Goal: Book appointment/travel/reservation

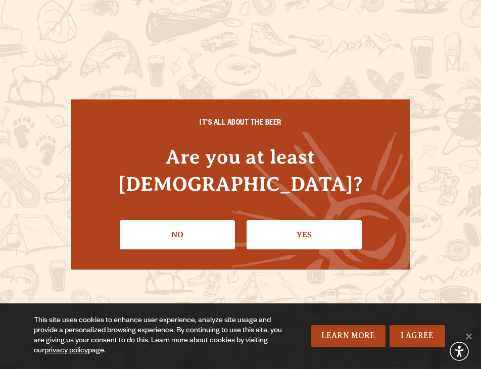
click at [337, 220] on link "Yes" at bounding box center [303, 234] width 115 height 29
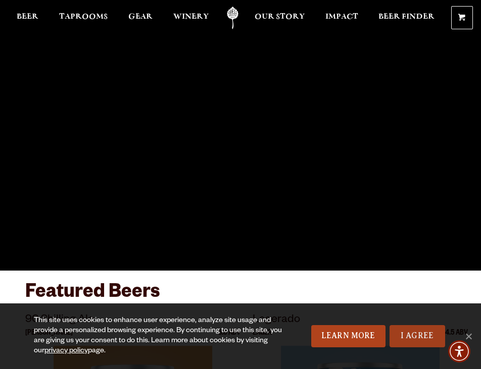
click at [419, 346] on link "I Agree" at bounding box center [417, 336] width 56 height 22
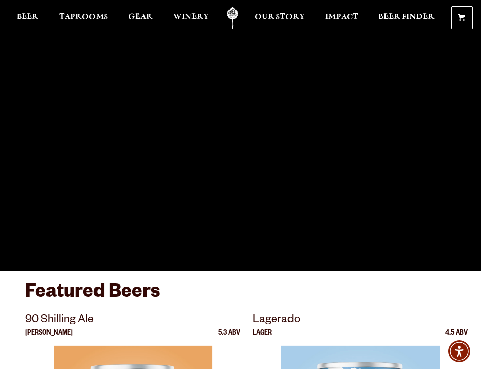
click at [230, 20] on link "Odell Home" at bounding box center [232, 18] width 25 height 23
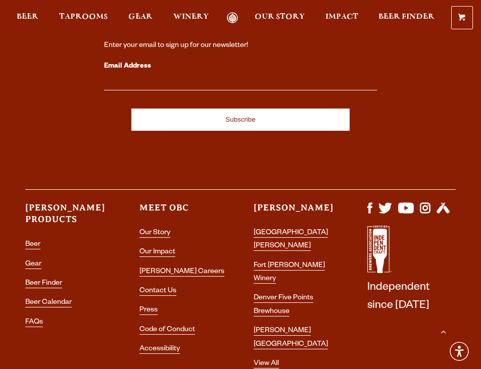
scroll to position [2868, 0]
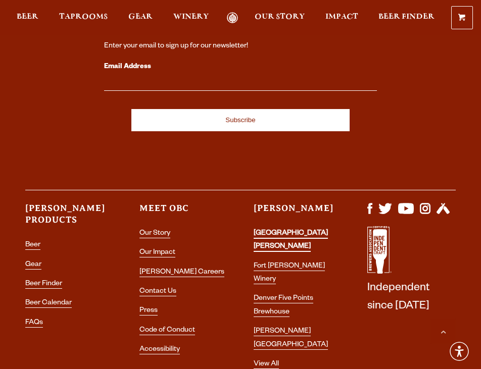
click at [283, 230] on link "[GEOGRAPHIC_DATA][PERSON_NAME]" at bounding box center [291, 241] width 74 height 22
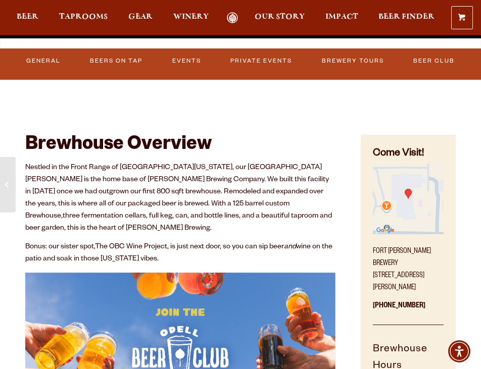
scroll to position [248, 0]
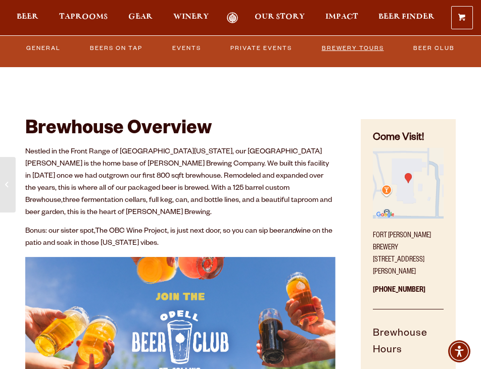
click at [348, 47] on link "Brewery Tours" at bounding box center [352, 48] width 69 height 21
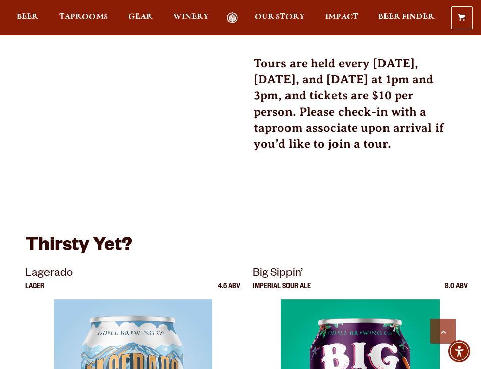
scroll to position [615, 0]
